Goal: Task Accomplishment & Management: Manage account settings

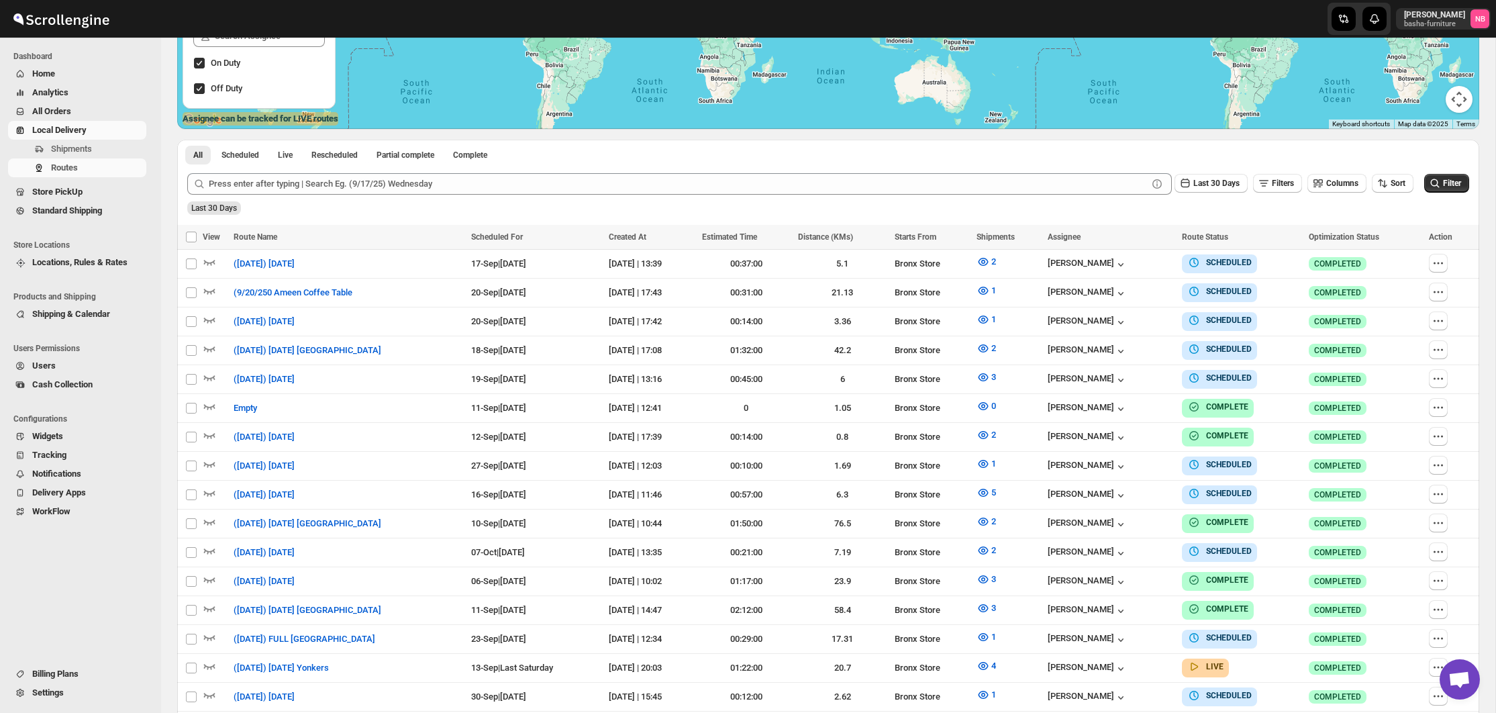
scroll to position [348, 0]
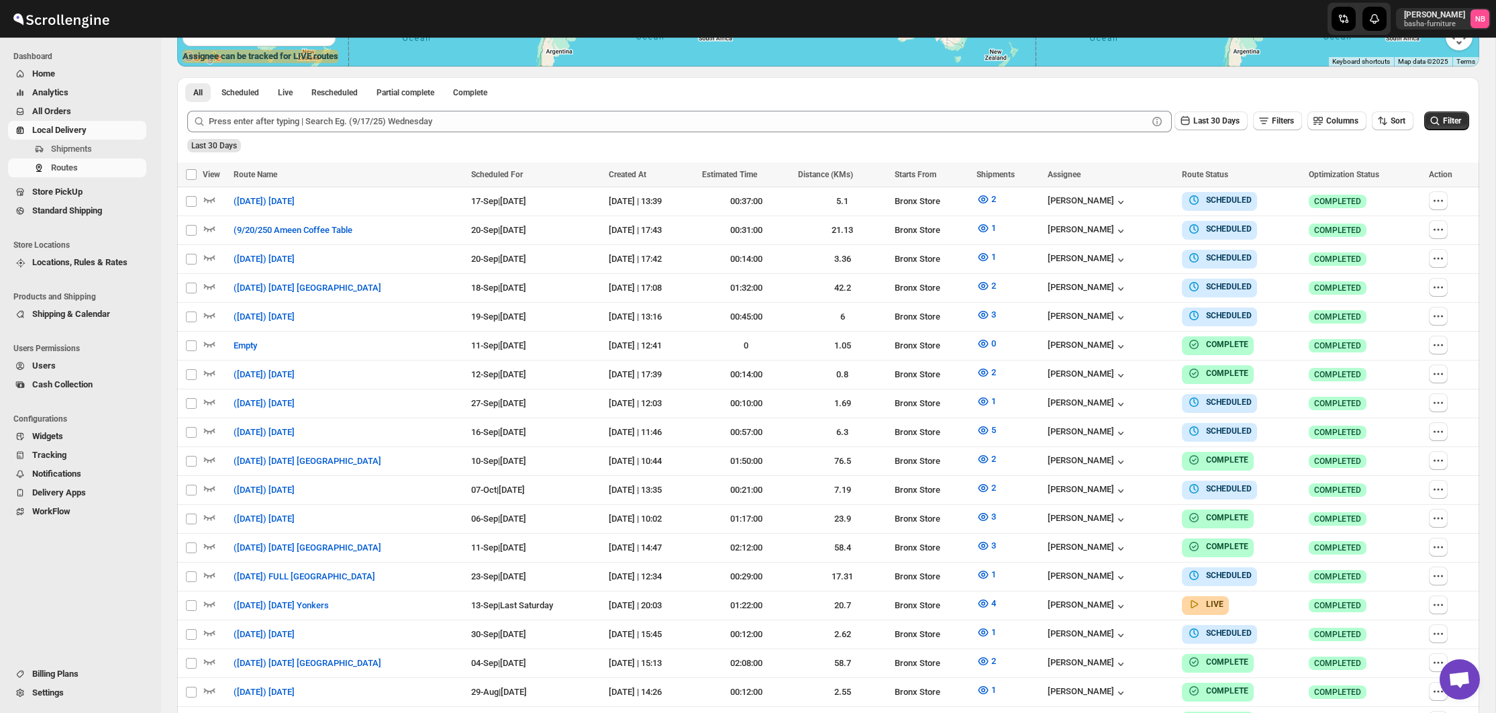
click at [1418, 123] on div "Last 30 Days Filters Columns Sort Filter" at bounding box center [822, 116] width 1292 height 32
click at [1398, 122] on span "Sort" at bounding box center [1397, 120] width 15 height 9
drag, startPoint x: 1379, startPoint y: 191, endPoint x: 1254, endPoint y: 148, distance: 132.6
click at [1379, 191] on div "Due Date" at bounding box center [1369, 192] width 36 height 13
click at [1214, 128] on button "Last 30 Days" at bounding box center [1210, 120] width 73 height 19
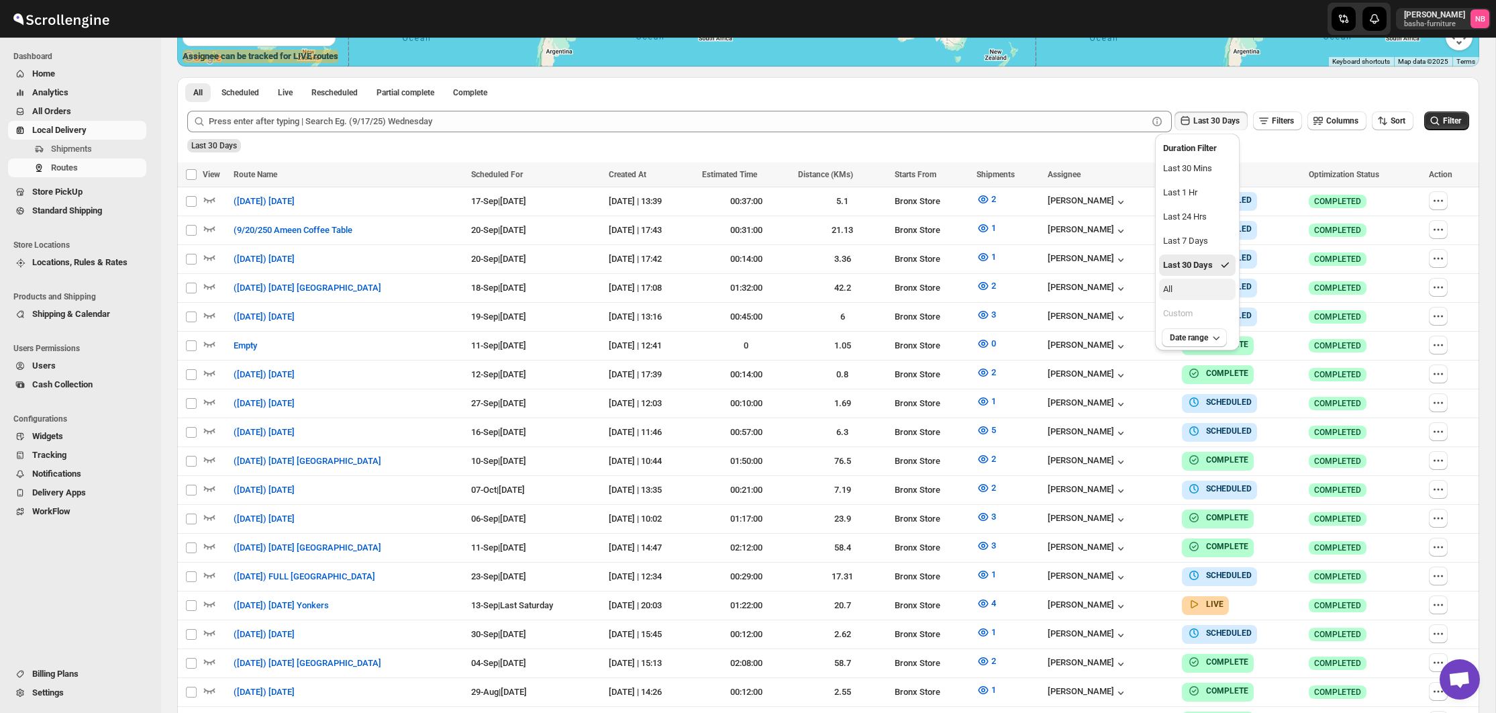
click at [1204, 291] on button "All" at bounding box center [1197, 288] width 76 height 21
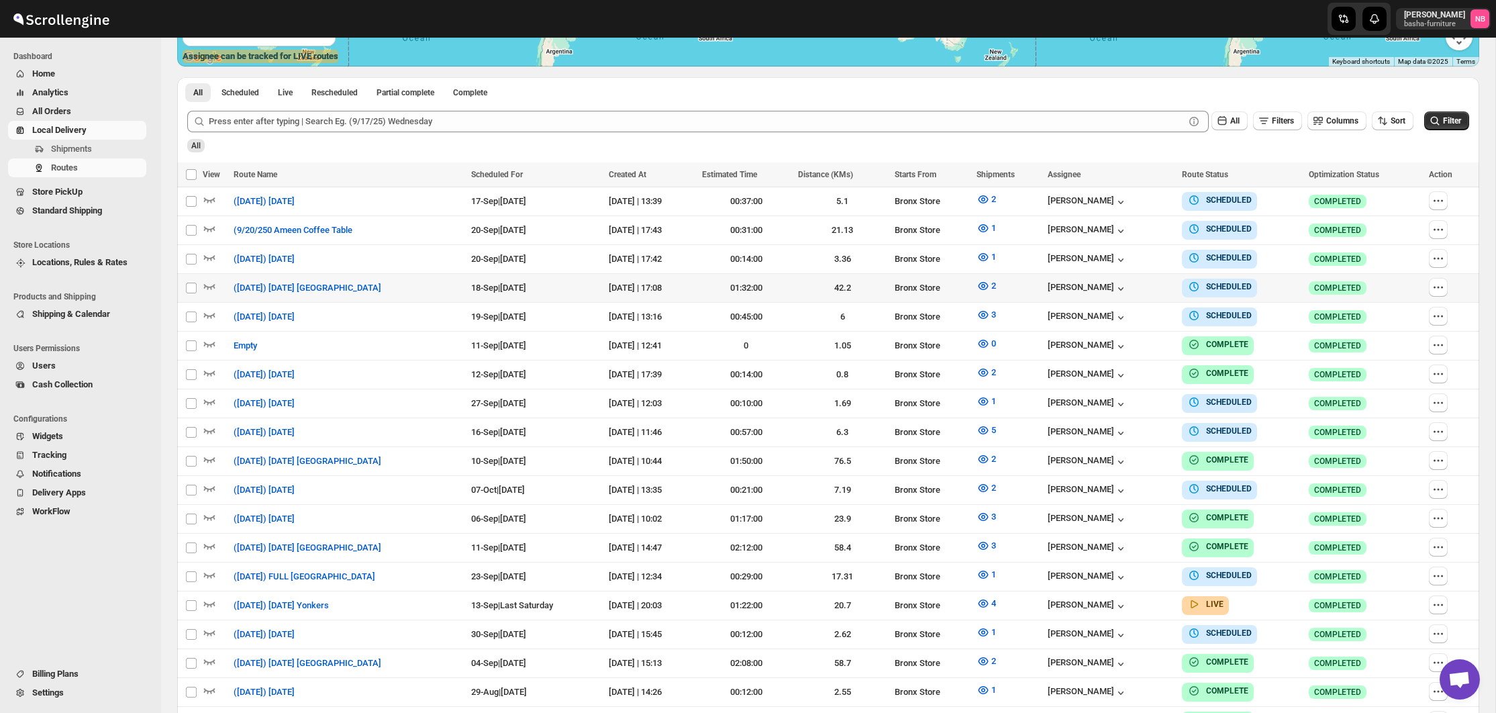
click at [1457, 123] on span "Filter" at bounding box center [1452, 120] width 18 height 9
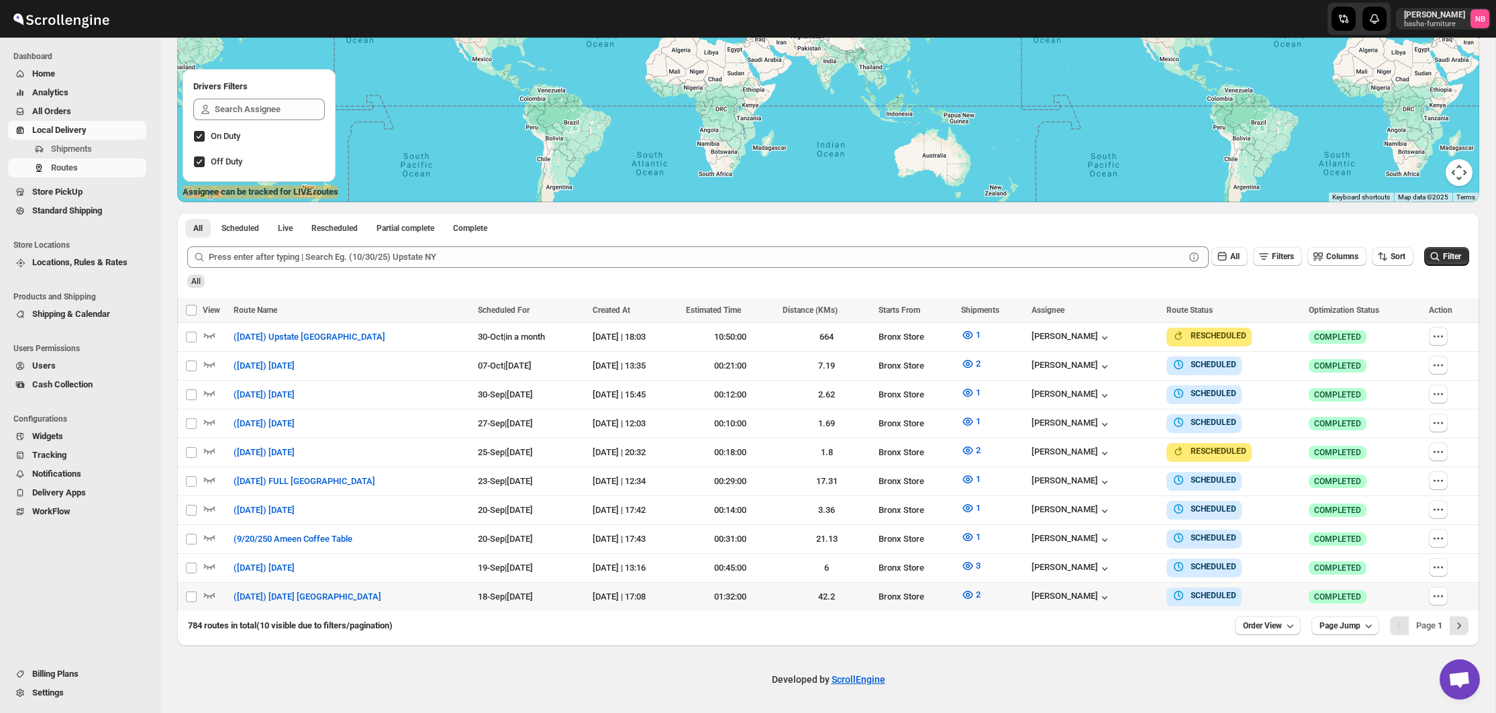
scroll to position [207, 0]
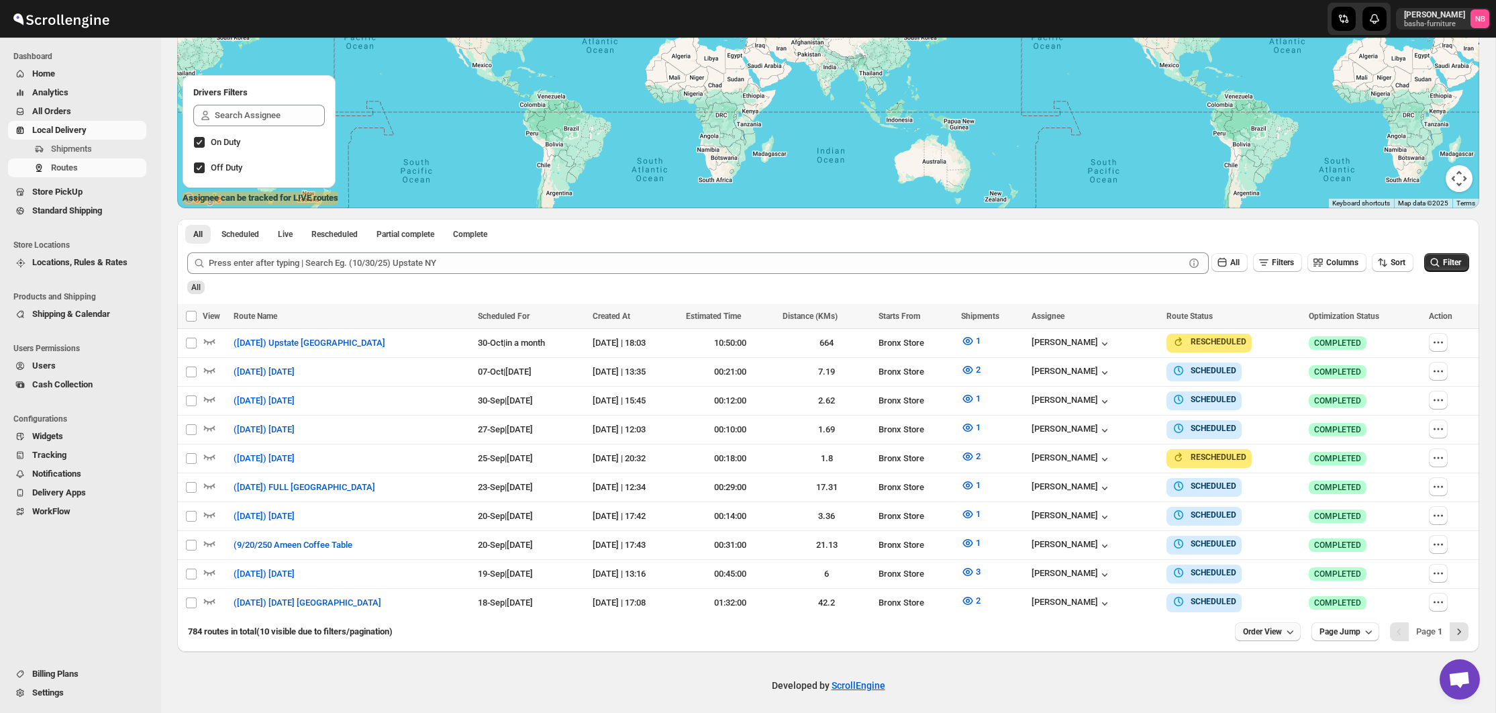
click at [1283, 625] on icon "button" at bounding box center [1289, 631] width 13 height 13
click at [1243, 529] on div "25 orders" at bounding box center [1246, 531] width 36 height 13
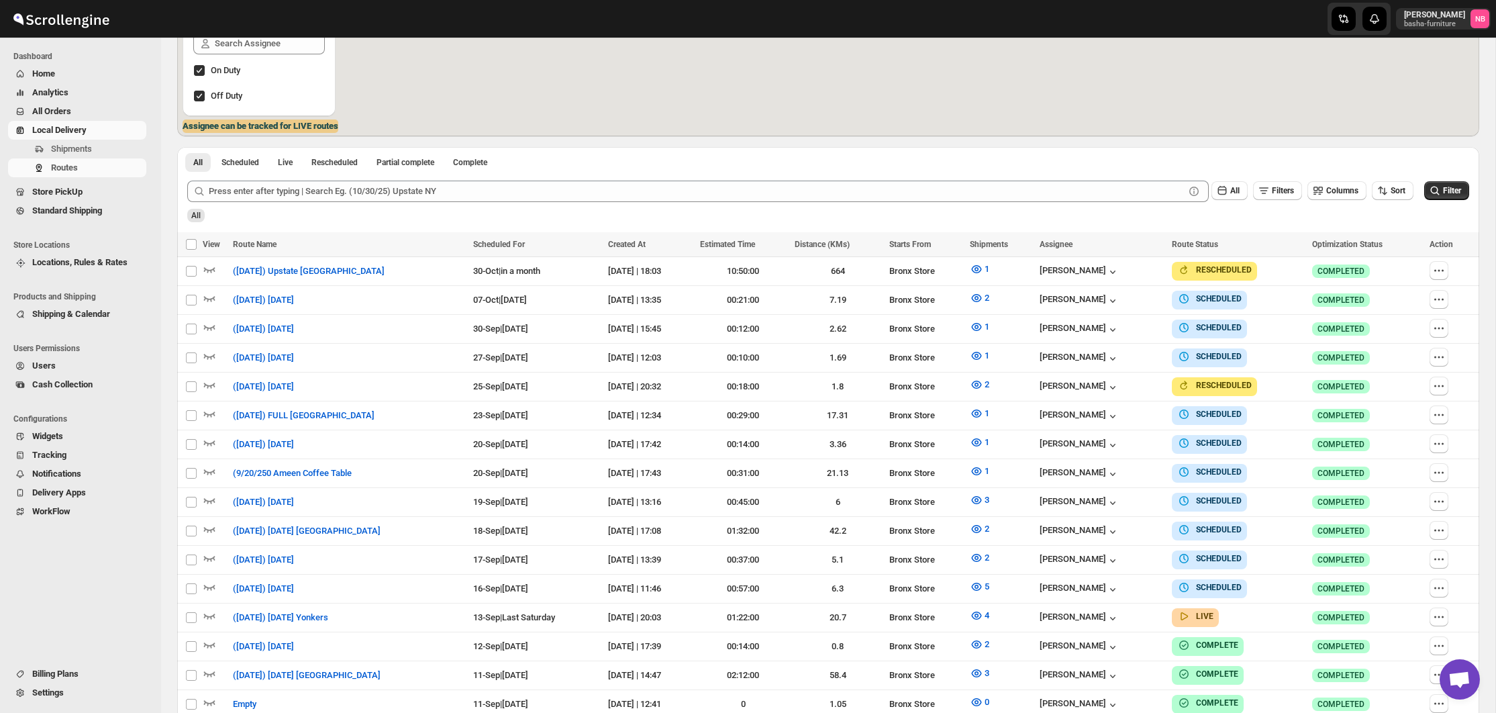
scroll to position [413, 0]
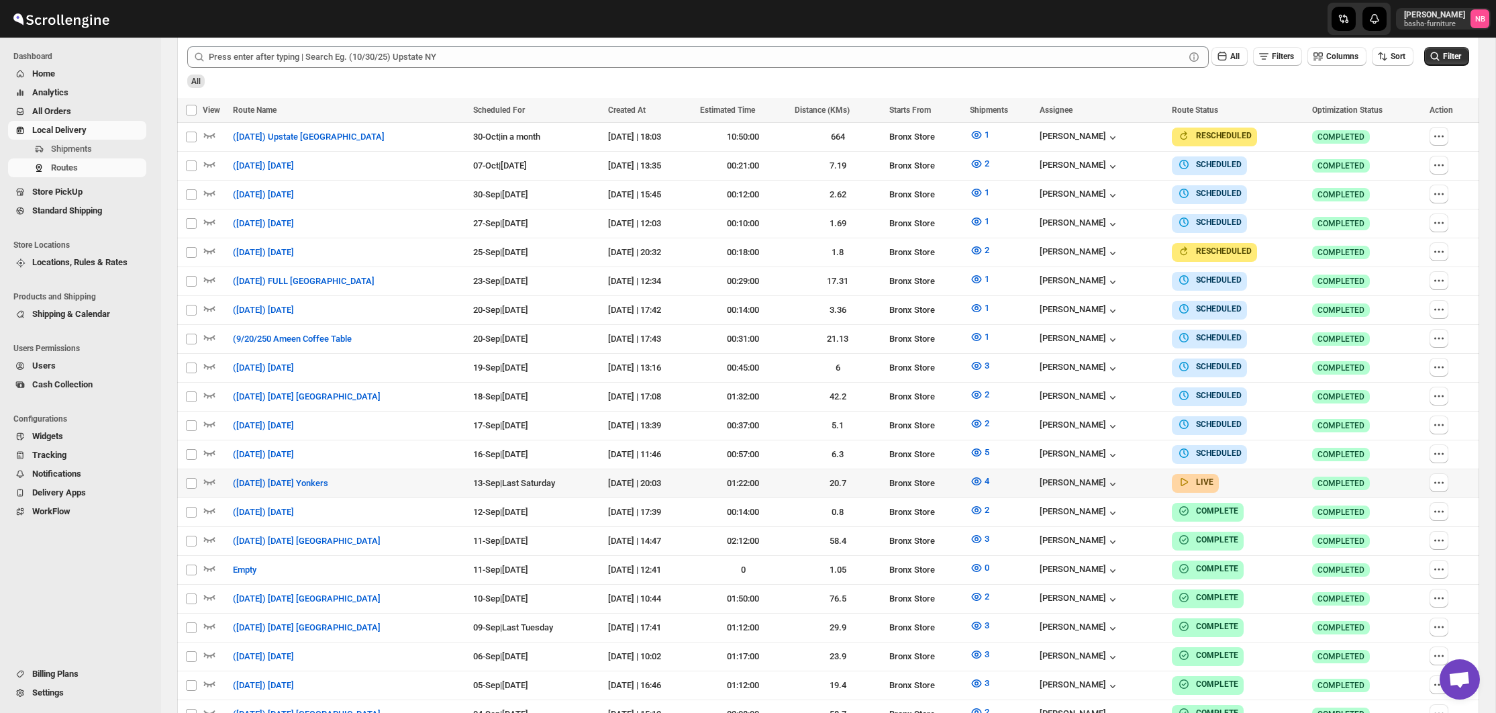
click at [994, 485] on td "4" at bounding box center [1000, 482] width 70 height 29
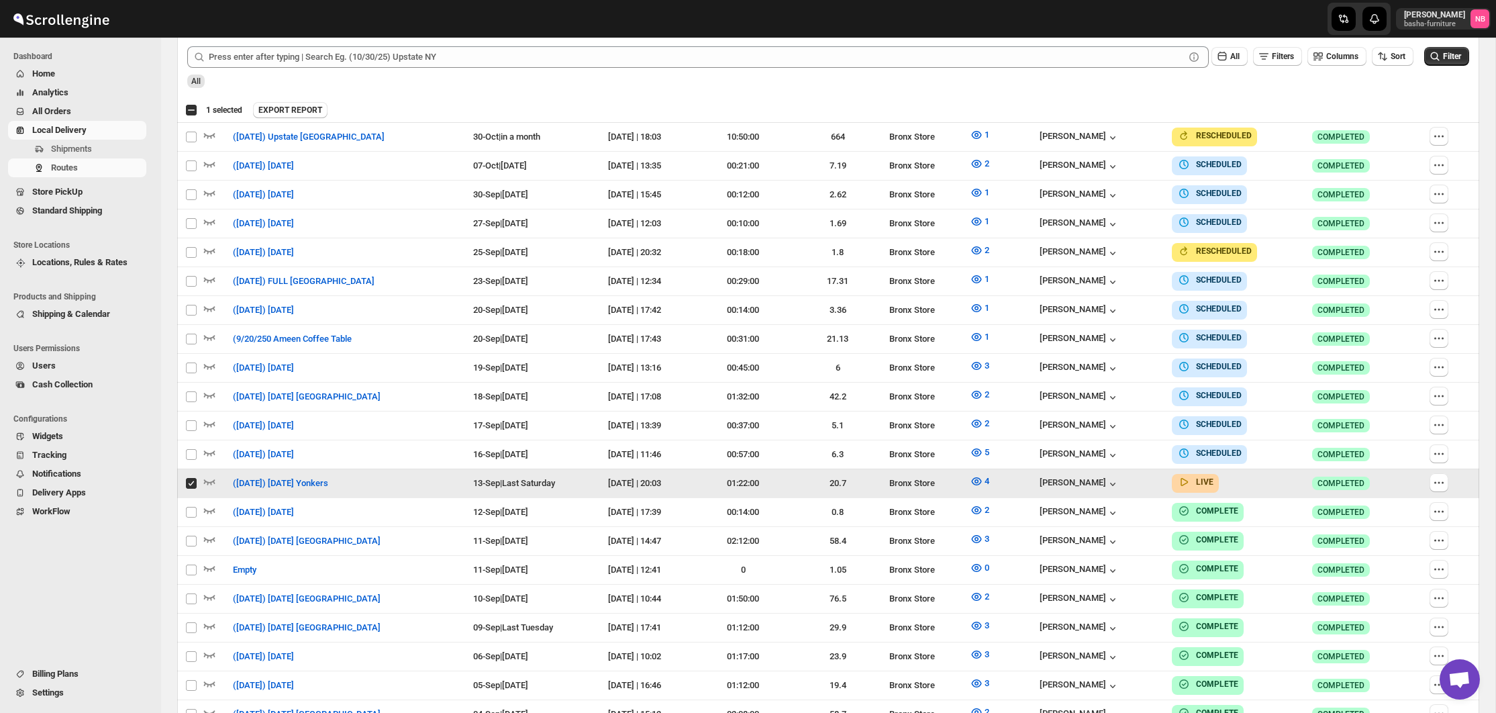
click at [192, 478] on input "Select route" at bounding box center [191, 483] width 11 height 11
checkbox input "false"
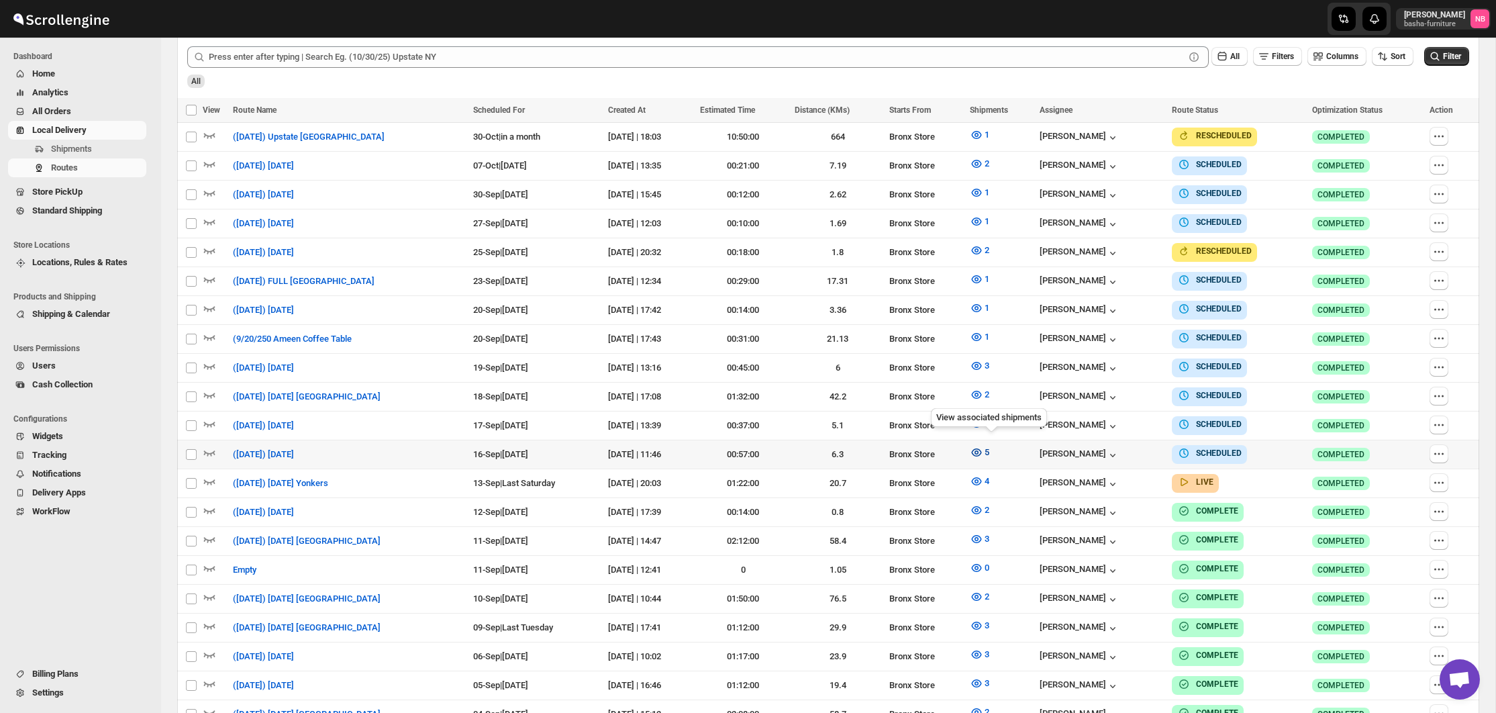
click at [981, 445] on button "5" at bounding box center [979, 451] width 36 height 21
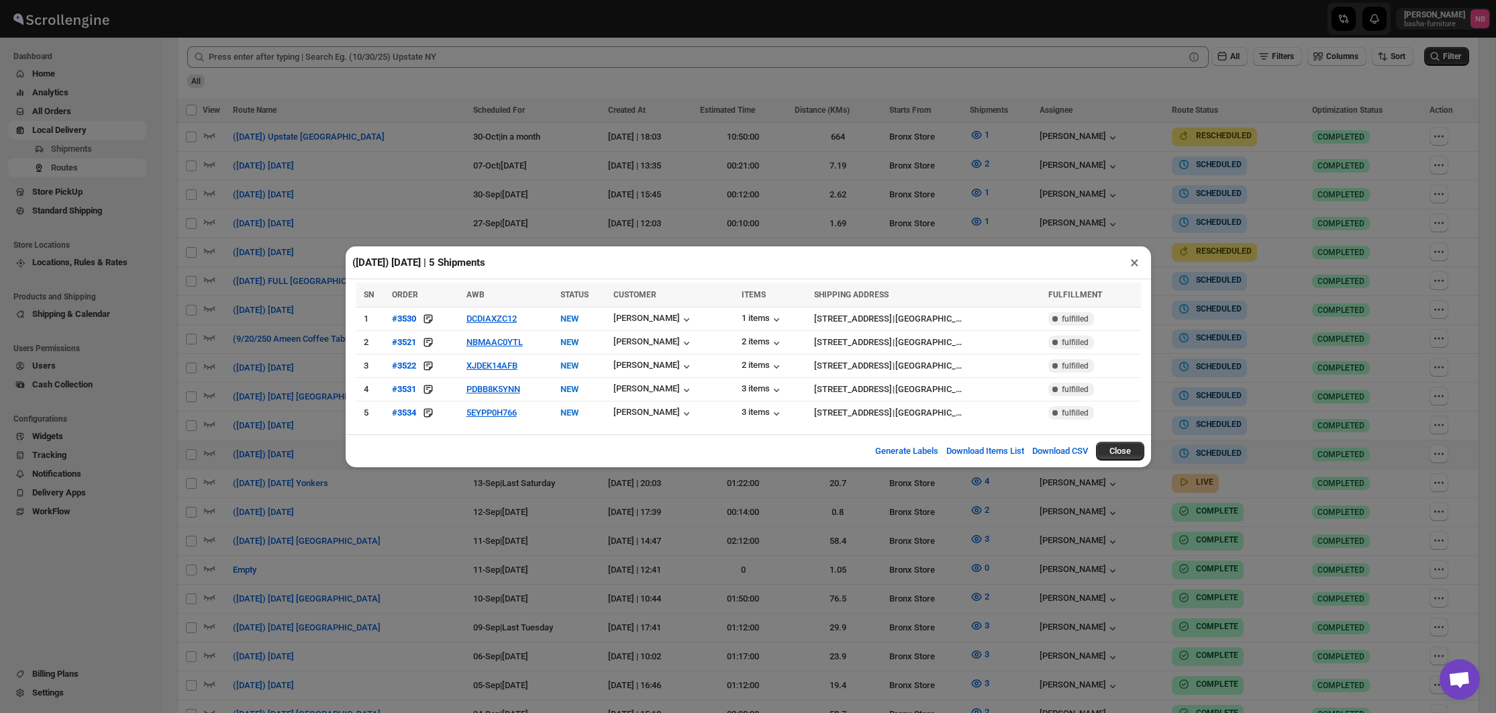
click at [480, 290] on div "AWB" at bounding box center [509, 294] width 86 height 13
click at [508, 192] on div "([DATE]) [DATE] | 5 Shipments × SN ORDER AWB STATUS CUSTOMER ITEMS SHIPPING ADD…" at bounding box center [748, 356] width 1496 height 713
